Goal: Transaction & Acquisition: Purchase product/service

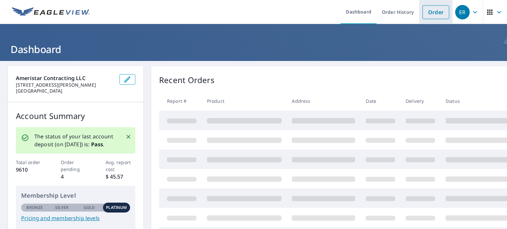
click at [429, 8] on link "Order" at bounding box center [435, 12] width 27 height 14
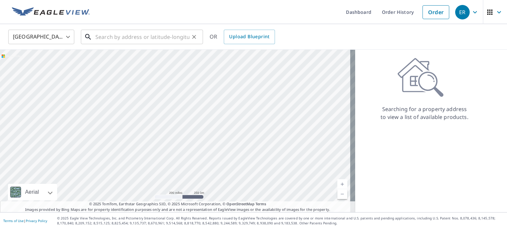
click at [127, 30] on input "text" at bounding box center [142, 37] width 94 height 18
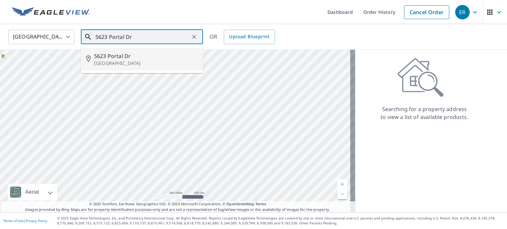
click at [140, 54] on span "5623 Portal Dr" at bounding box center [146, 56] width 104 height 8
type input "[STREET_ADDRESS][PERSON_NAME]"
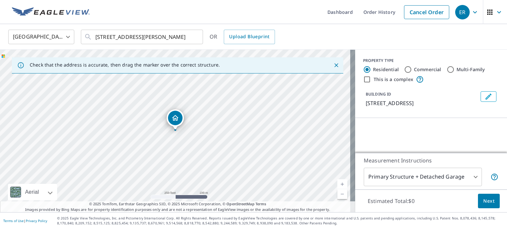
click at [427, 93] on div "BUILDING ID [STREET_ADDRESS]" at bounding box center [421, 99] width 112 height 16
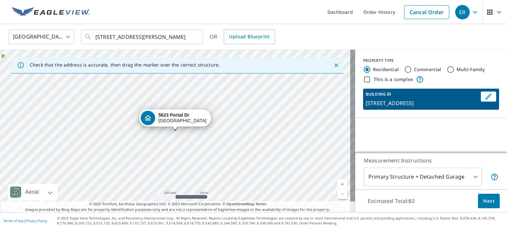
scroll to position [50, 0]
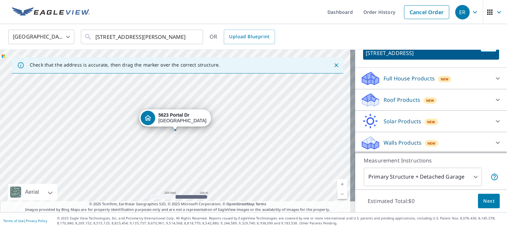
click at [408, 96] on p "Roof Products" at bounding box center [401, 100] width 37 height 8
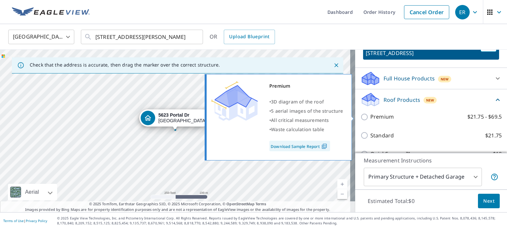
click at [373, 116] on p "Premium" at bounding box center [381, 117] width 23 height 8
click at [370, 116] on input "Premium $21.75 - $69.5" at bounding box center [365, 117] width 10 height 8
checkbox input "true"
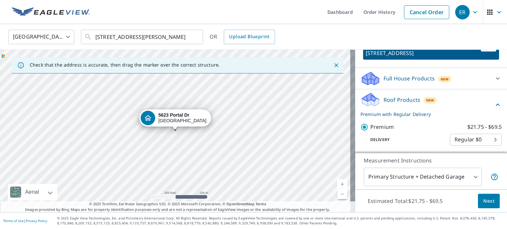
click at [489, 200] on button "Next" at bounding box center [489, 201] width 22 height 15
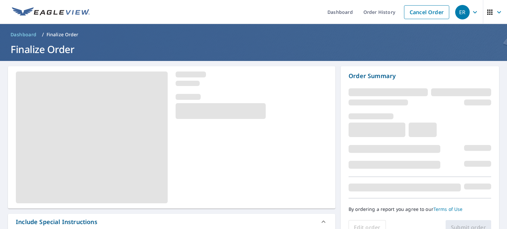
click at [288, 161] on div at bounding box center [171, 137] width 327 height 142
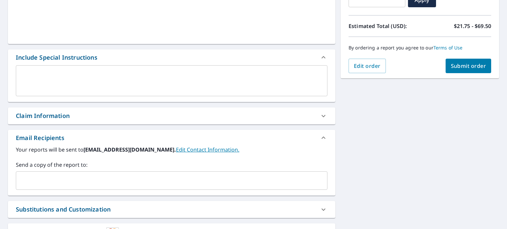
scroll to position [165, 0]
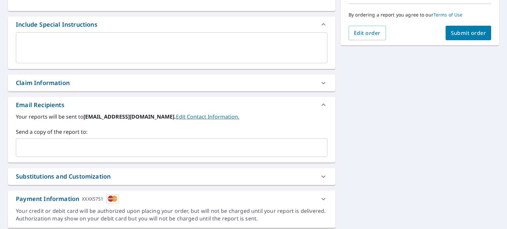
drag, startPoint x: 80, startPoint y: 80, endPoint x: 79, endPoint y: 86, distance: 6.3
click at [80, 79] on div "Claim Information" at bounding box center [166, 83] width 300 height 9
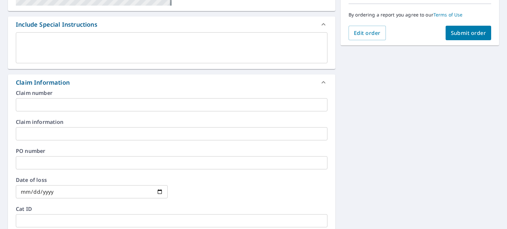
click at [77, 104] on input "text" at bounding box center [171, 104] width 311 height 13
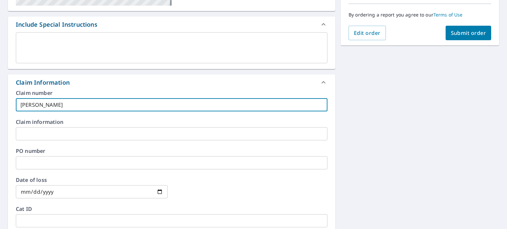
scroll to position [297, 0]
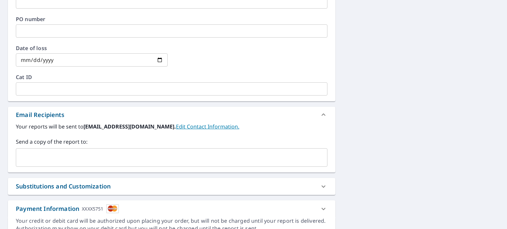
type input "[PERSON_NAME]"
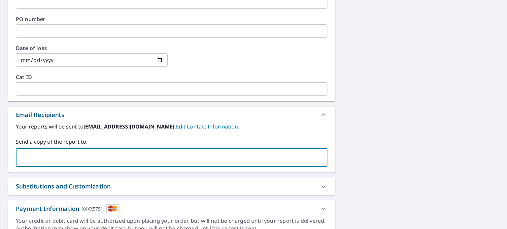
click at [99, 157] on input "text" at bounding box center [167, 157] width 296 height 13
type input "[EMAIL_ADDRESS][DOMAIN_NAME]"
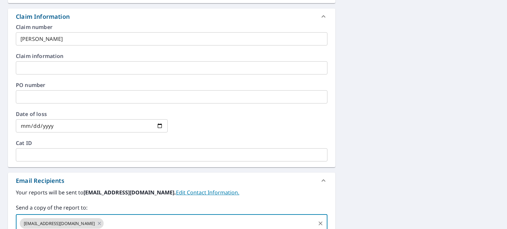
scroll to position [66, 0]
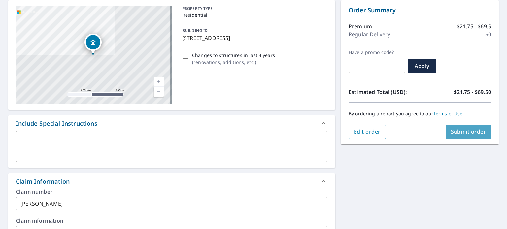
click at [472, 134] on span "Submit order" at bounding box center [468, 131] width 35 height 7
